Goal: Task Accomplishment & Management: Use online tool/utility

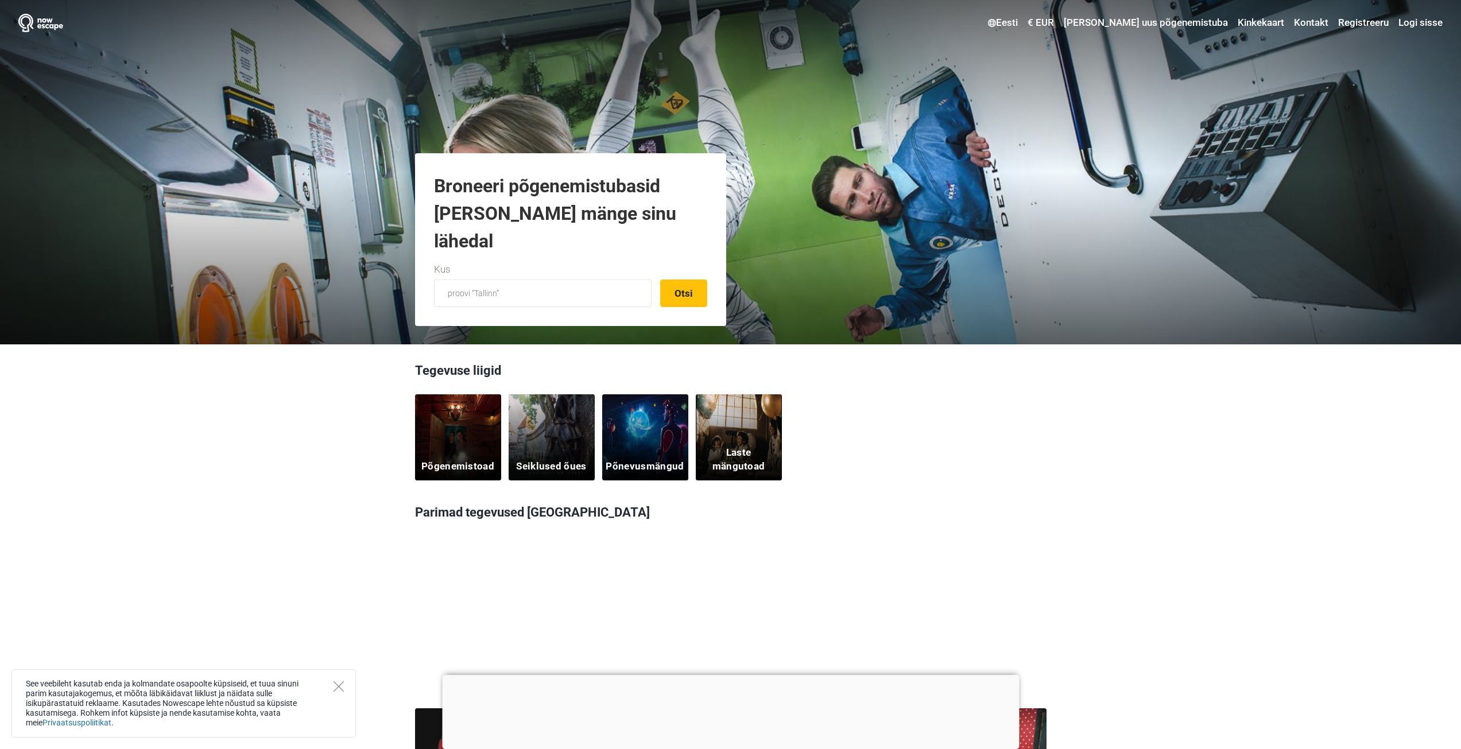
click at [216, 448] on section "Tegevuse liigid Põgenemistoad Seiklused õues Põnevusmängud Laste mängutoad" at bounding box center [730, 421] width 1461 height 119
click at [342, 686] on icon "Close" at bounding box center [339, 686] width 10 height 10
click at [543, 287] on input "text" at bounding box center [543, 294] width 218 height 28
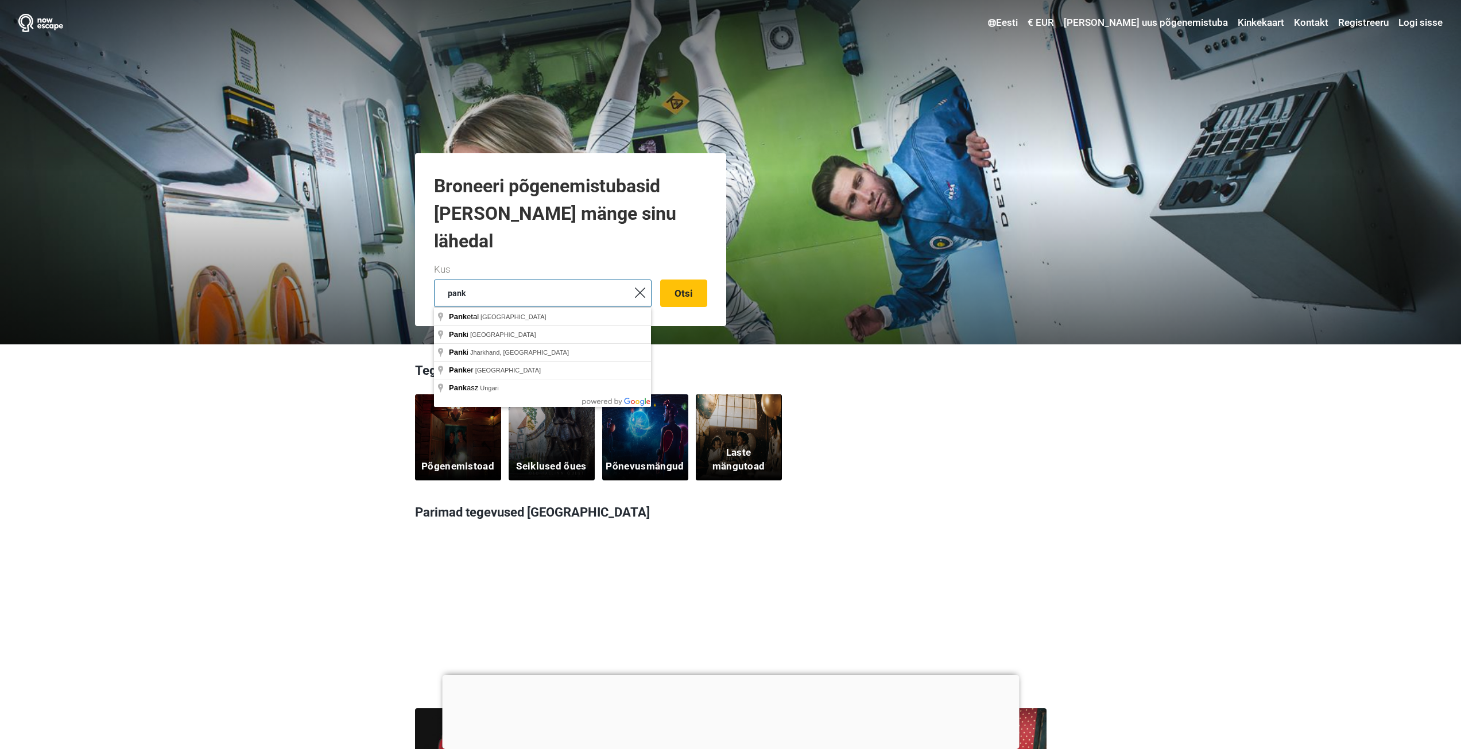
click at [660, 280] on button "Otsi" at bounding box center [683, 294] width 47 height 28
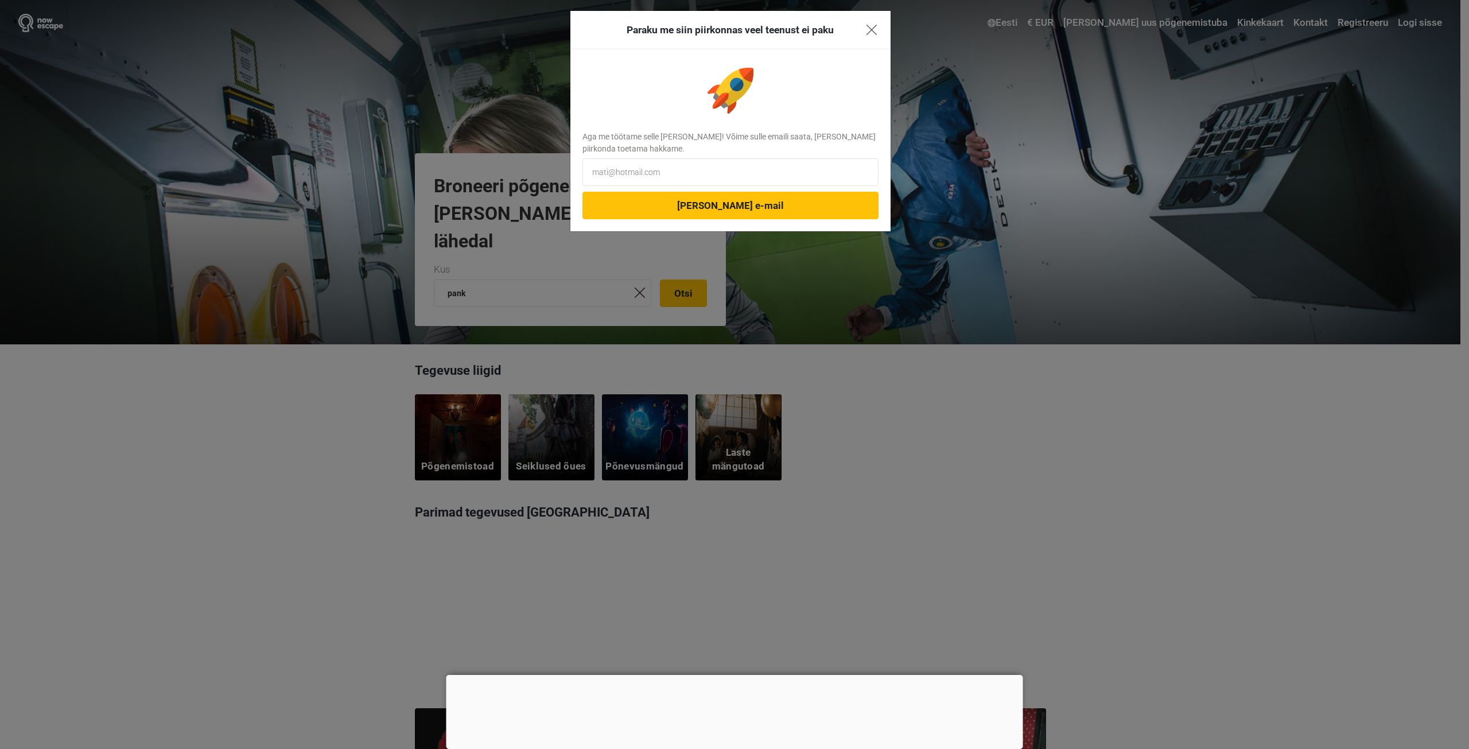
click at [872, 28] on img "Close" at bounding box center [872, 30] width 10 height 10
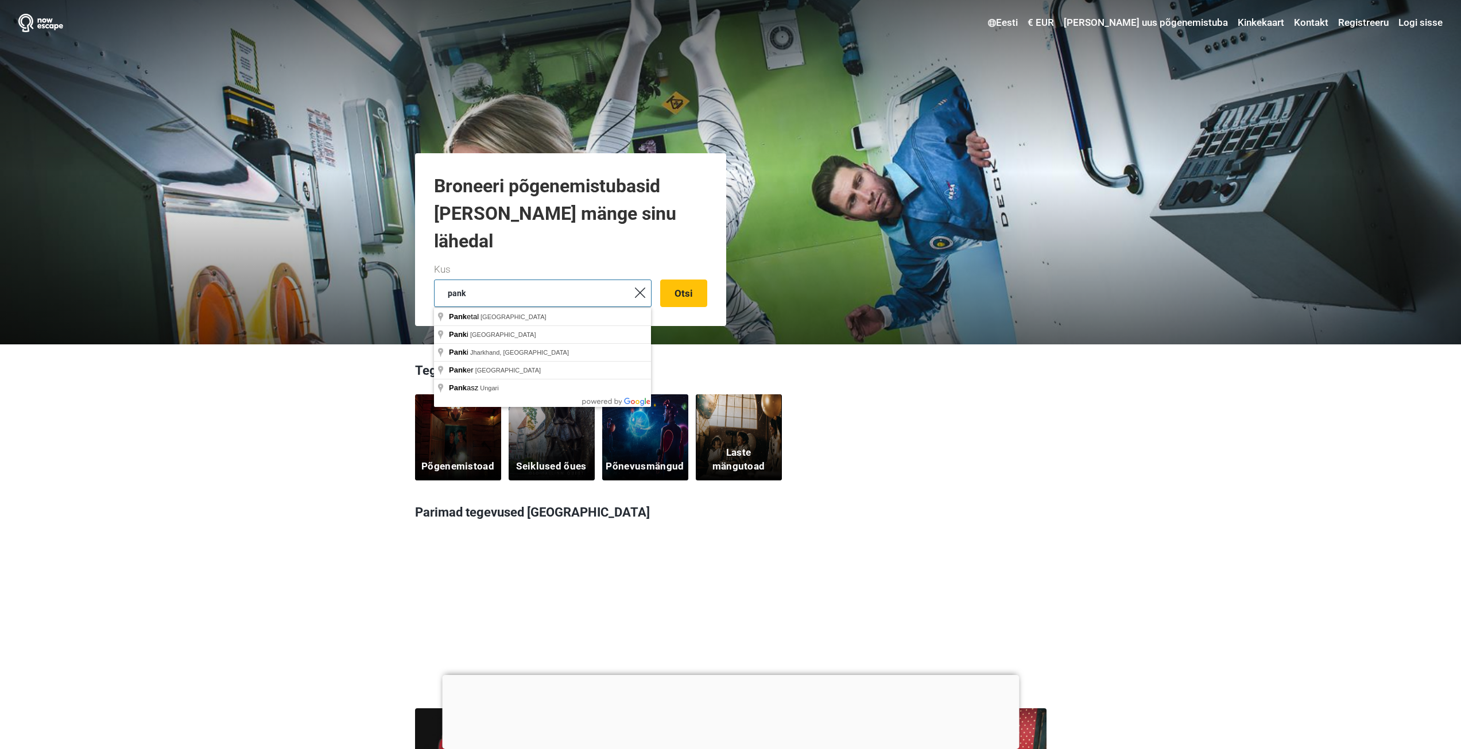
click at [591, 290] on input "pank" at bounding box center [543, 294] width 218 height 28
click at [660, 280] on button "Otsi" at bounding box center [683, 294] width 47 height 28
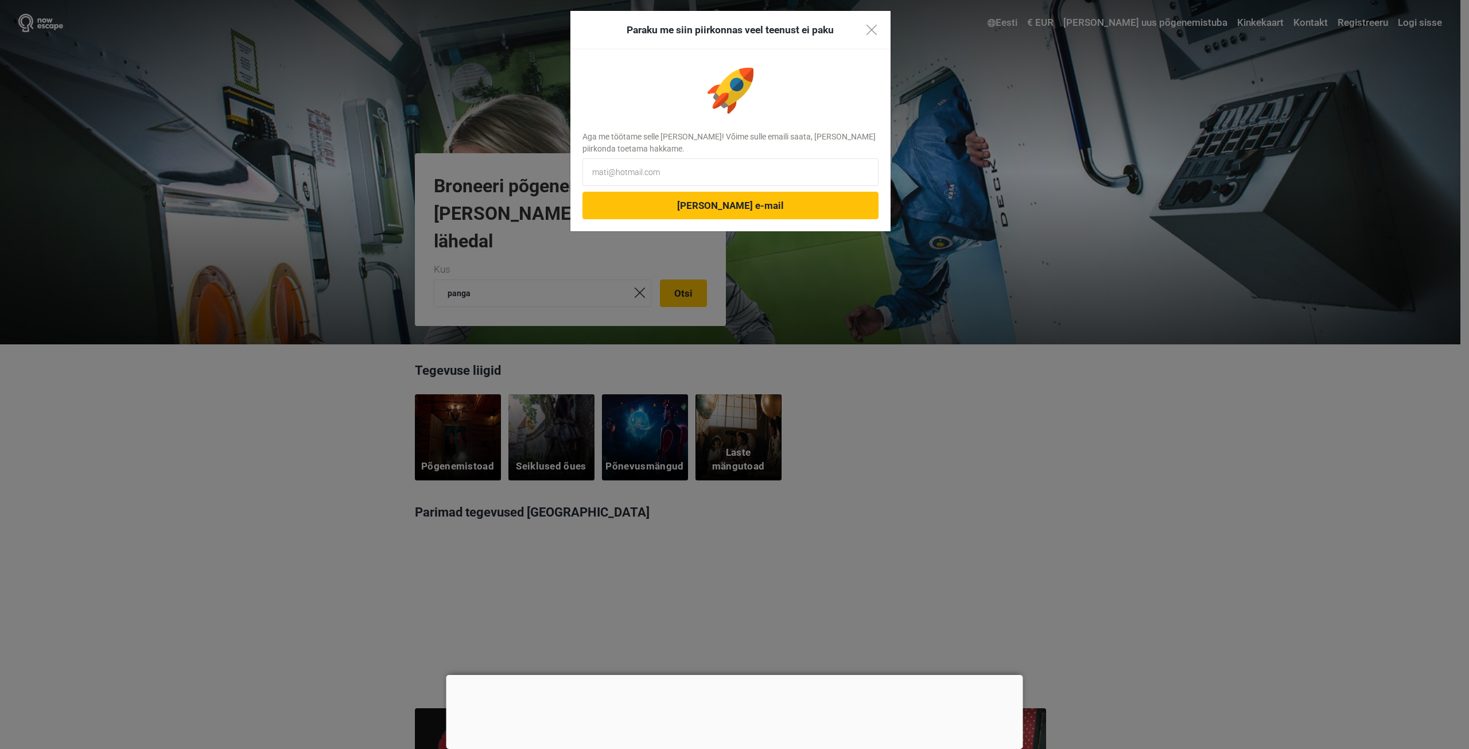
click at [872, 22] on h3 "Paraku me siin piirkonnas veel teenust ei paku" at bounding box center [730, 29] width 297 height 15
click at [878, 29] on h3 "Paraku me siin piirkonnas veel teenust ei paku" at bounding box center [730, 29] width 297 height 15
click at [875, 25] on img "Close" at bounding box center [872, 30] width 10 height 10
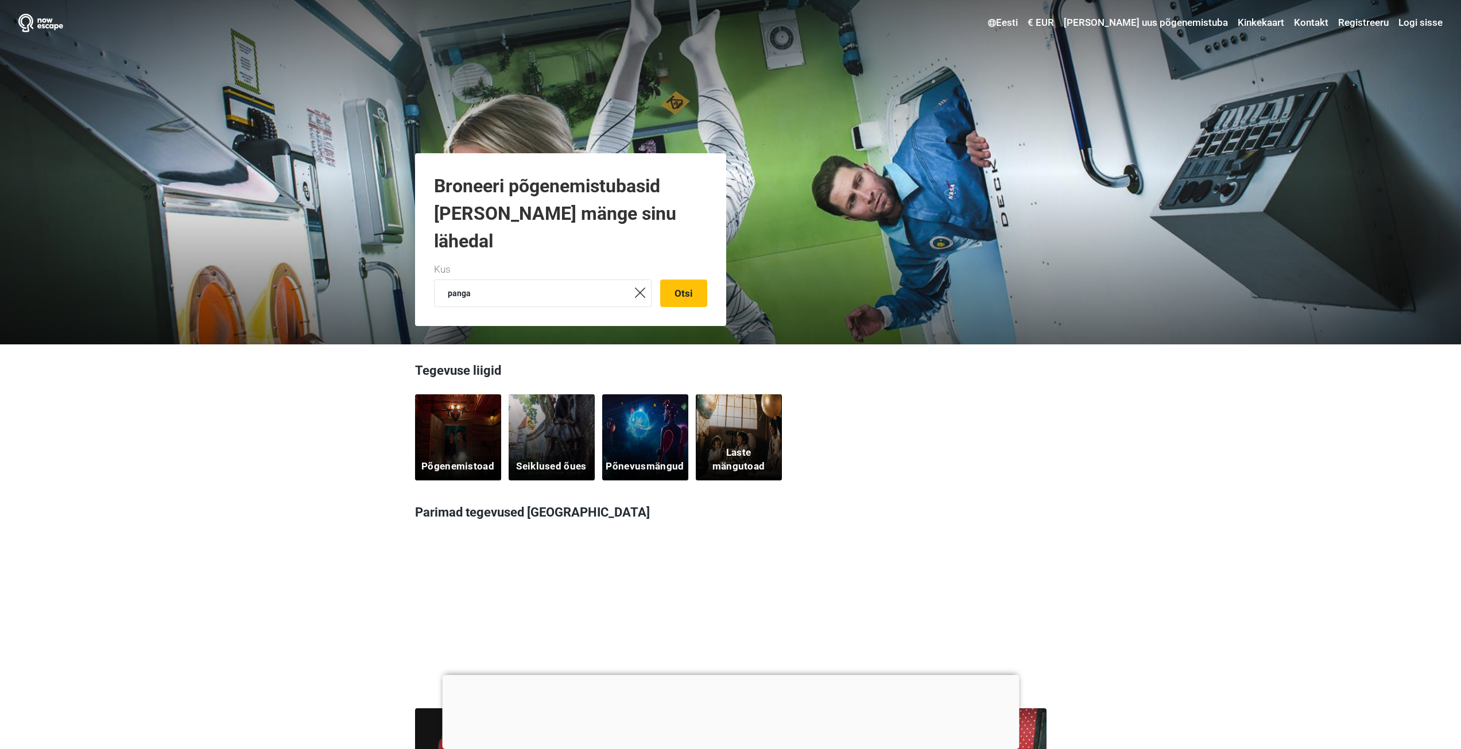
click at [298, 451] on section "Tegevuse liigid Põgenemistoad Seiklused õues Põnevusmängud Laste mängutoad" at bounding box center [730, 421] width 1461 height 119
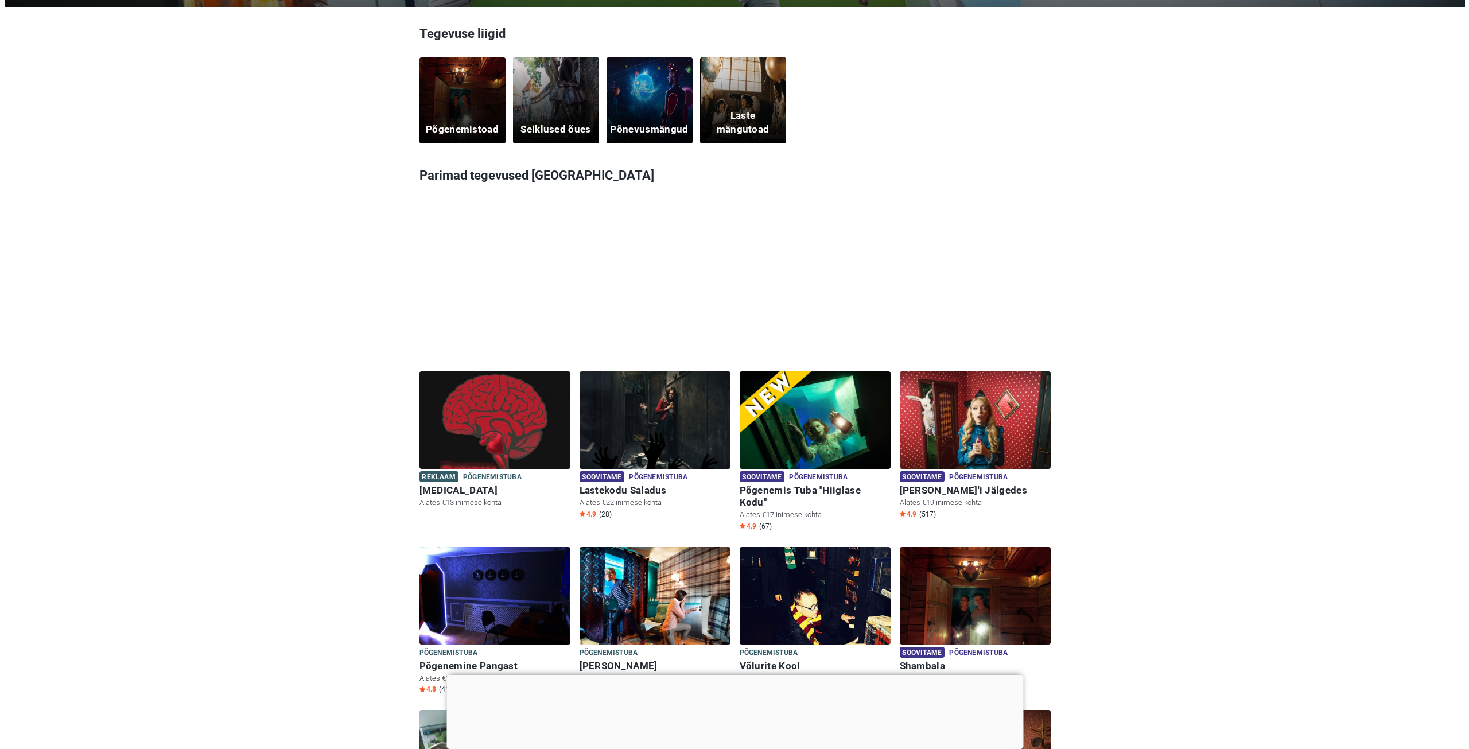
scroll to position [115, 0]
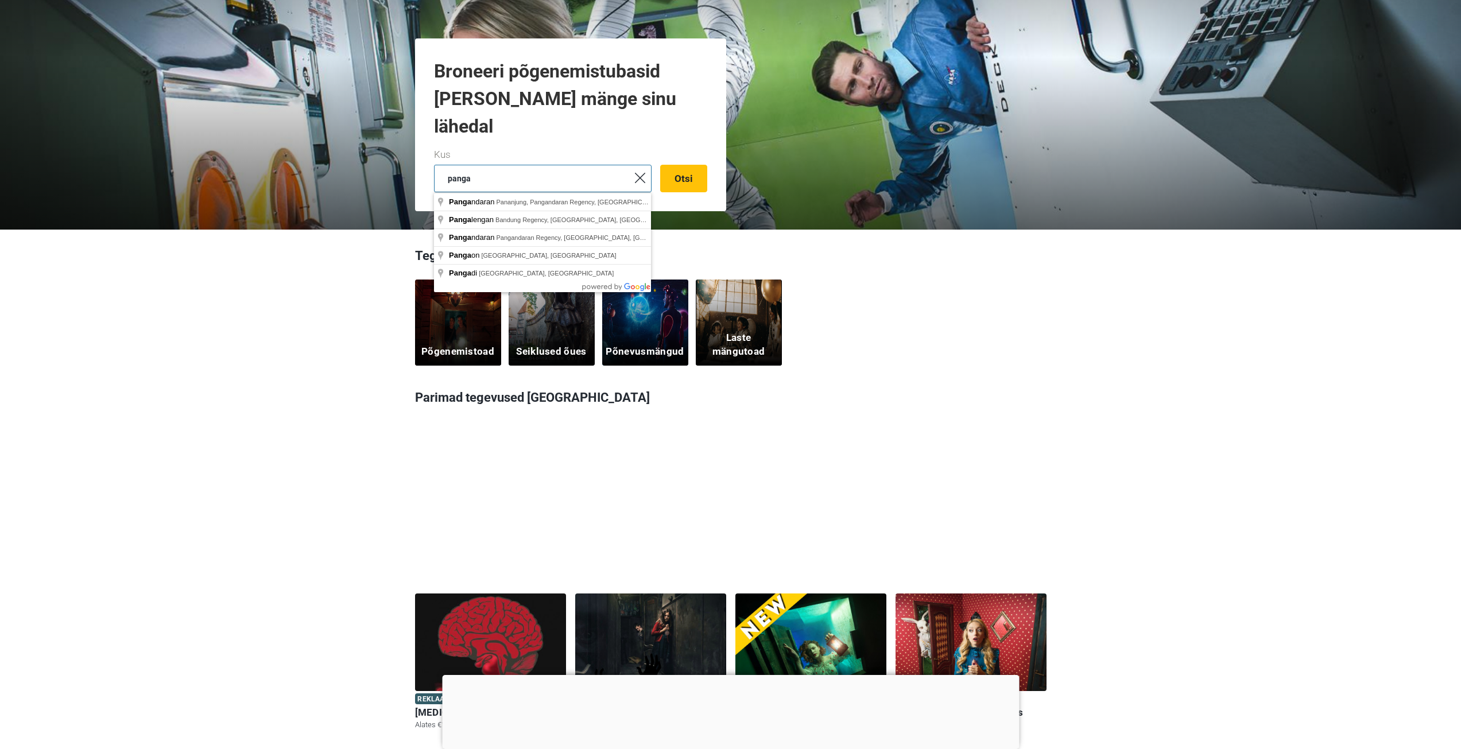
drag, startPoint x: 533, startPoint y: 181, endPoint x: 443, endPoint y: 171, distance: 90.1
click at [443, 171] on input "panga" at bounding box center [543, 179] width 218 height 28
type input "no clue"
click at [660, 165] on button "Otsi" at bounding box center [683, 179] width 47 height 28
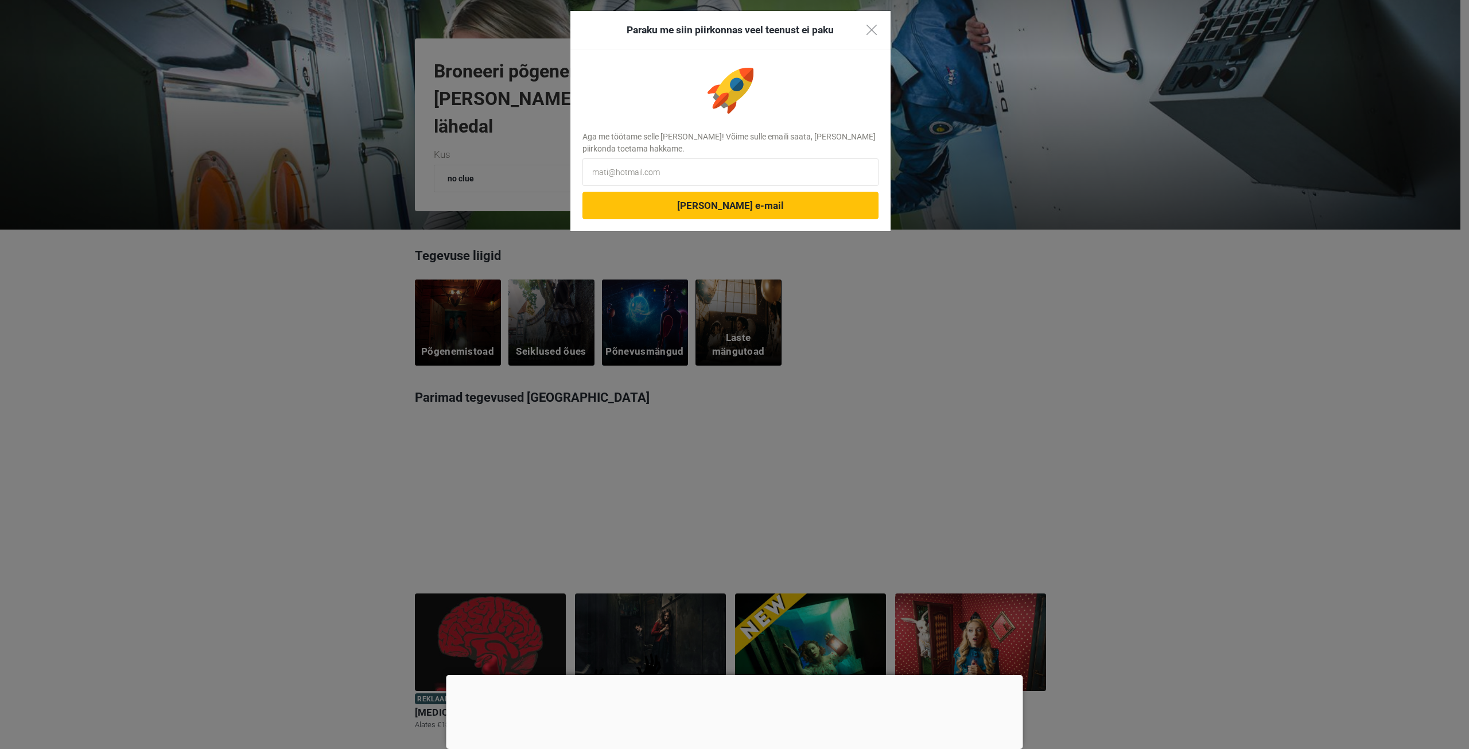
click at [870, 22] on h3 "Paraku me siin piirkonnas veel teenust ei paku" at bounding box center [730, 29] width 297 height 15
